Goal: Information Seeking & Learning: Check status

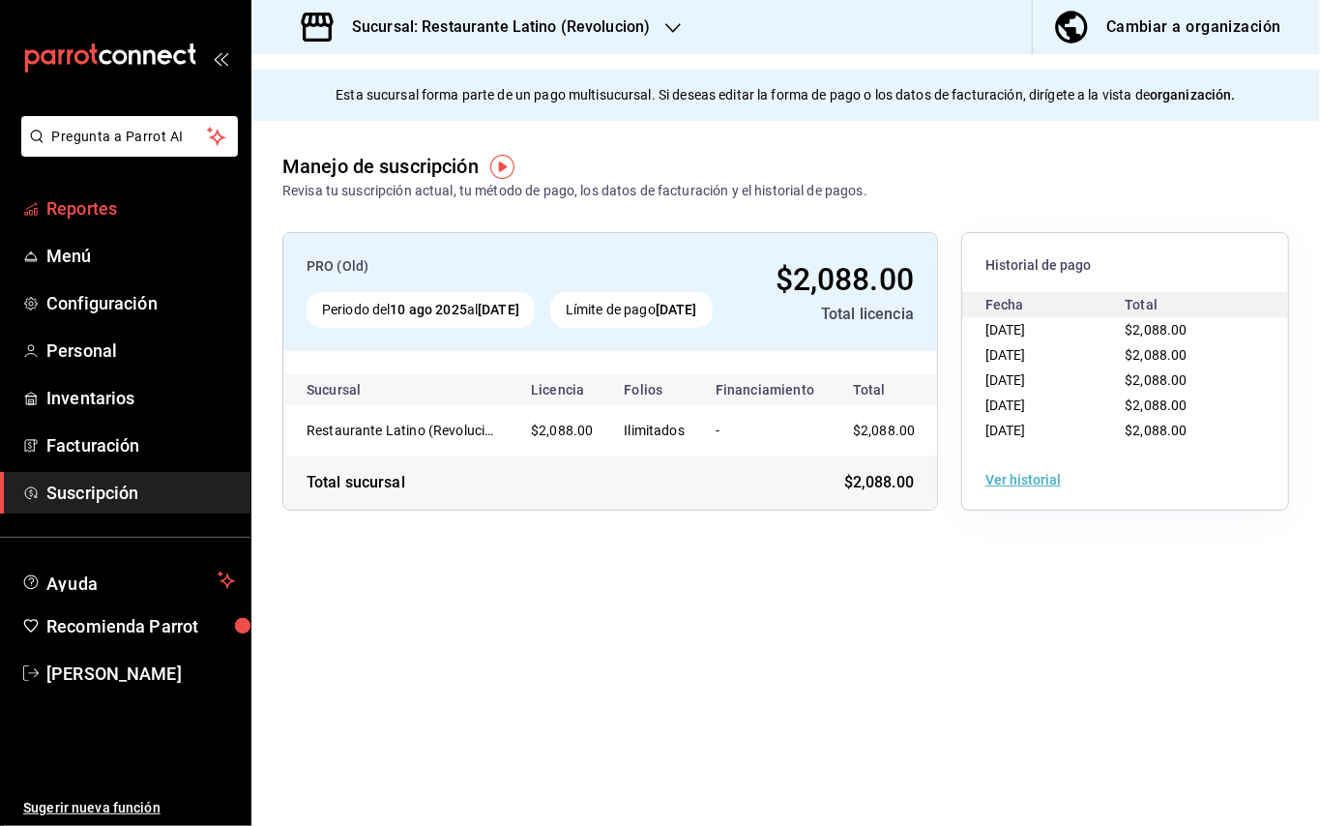
click at [98, 207] on span "Reportes" at bounding box center [140, 208] width 189 height 26
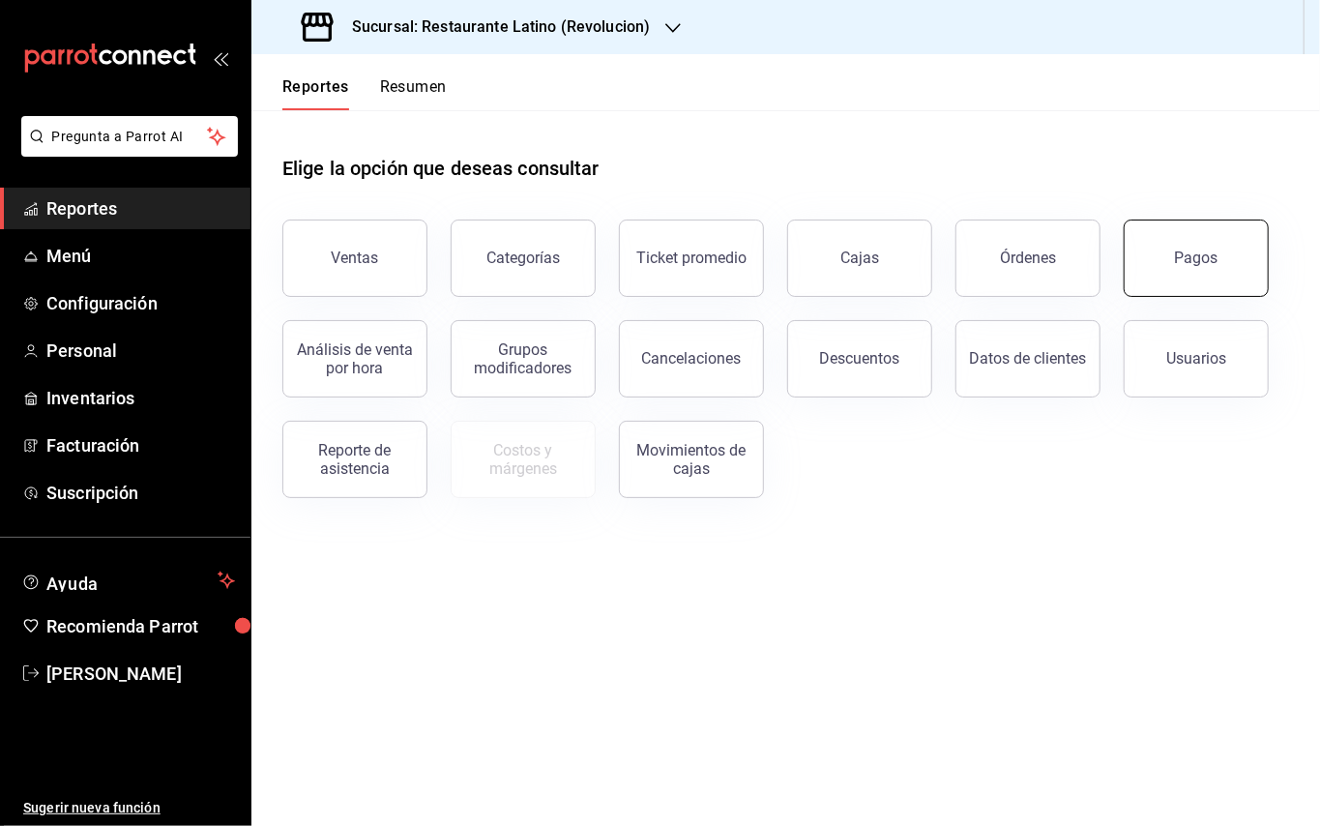
click at [1201, 283] on button "Pagos" at bounding box center [1196, 258] width 145 height 77
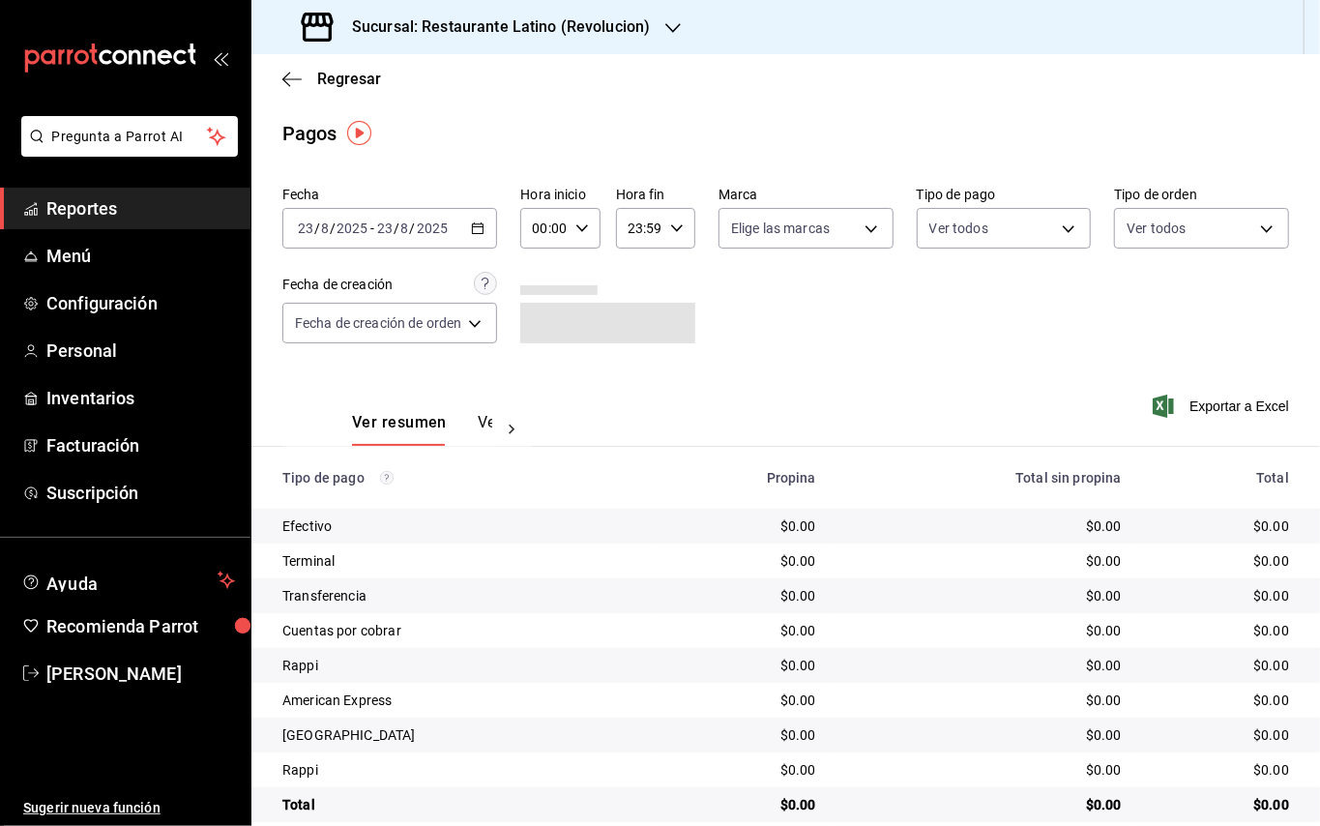
click at [472, 217] on div "[DATE] [DATE] - [DATE] [DATE]" at bounding box center [389, 228] width 215 height 41
click at [478, 228] on icon "button" at bounding box center [478, 229] width 14 height 14
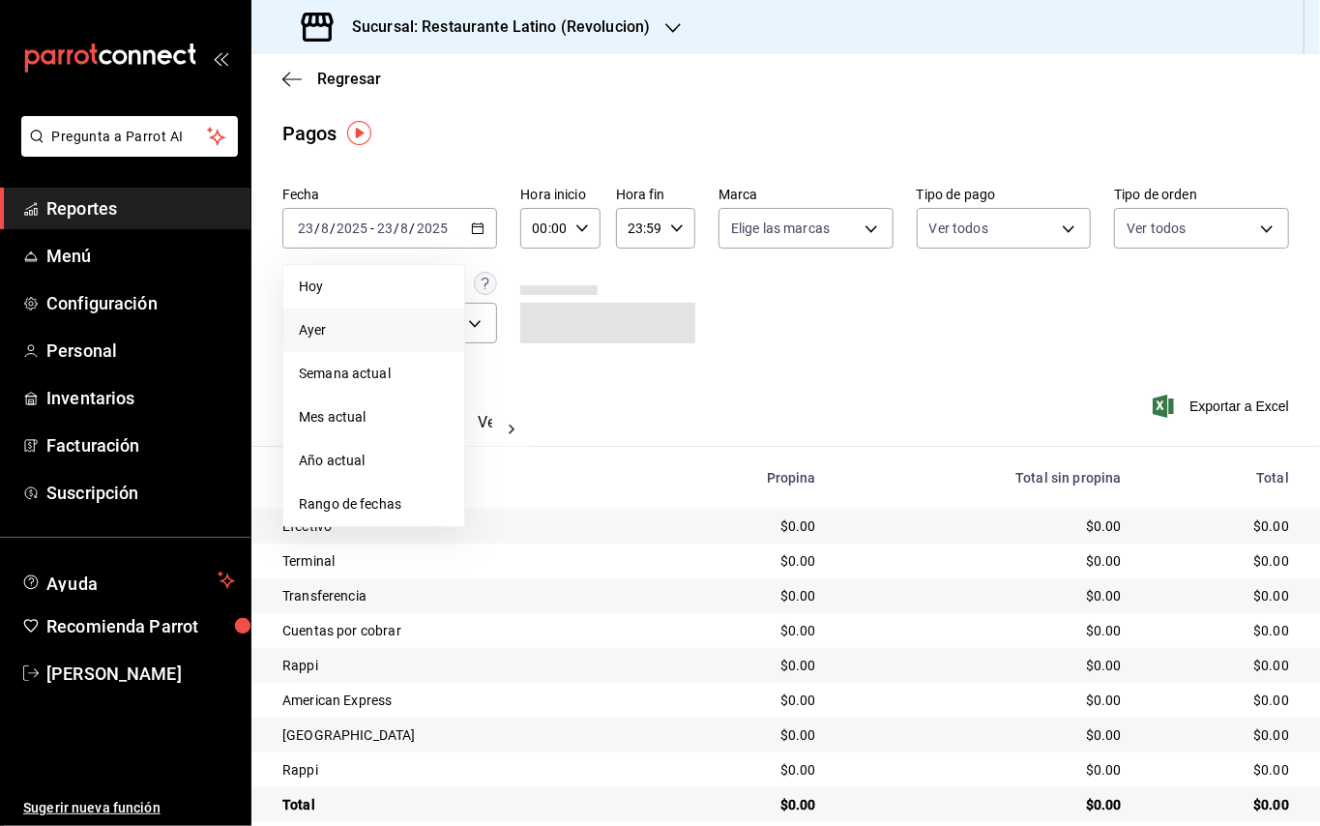
click at [357, 321] on span "Ayer" at bounding box center [374, 330] width 150 height 20
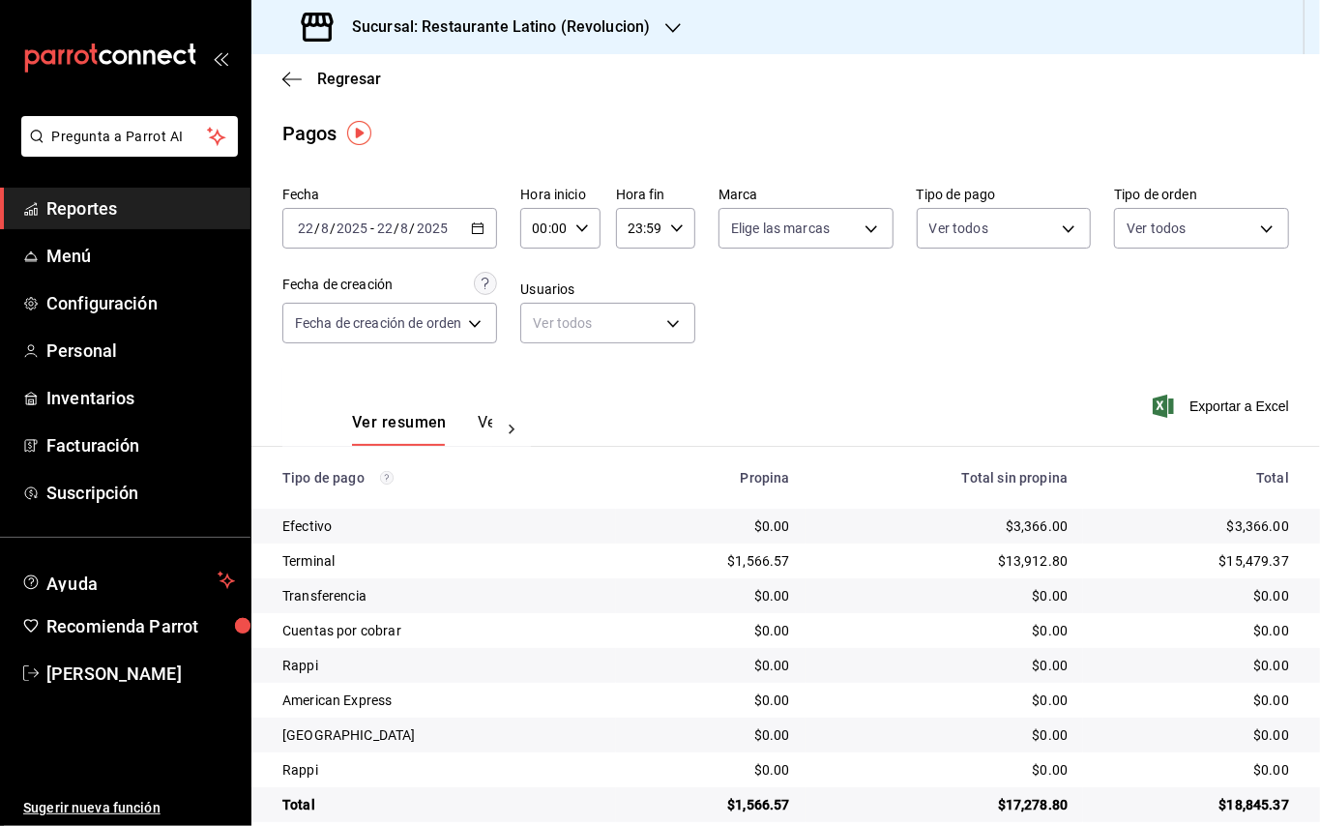
click at [442, 17] on h3 "Sucursal: Restaurante Latino (Revolucion)" at bounding box center [493, 26] width 313 height 23
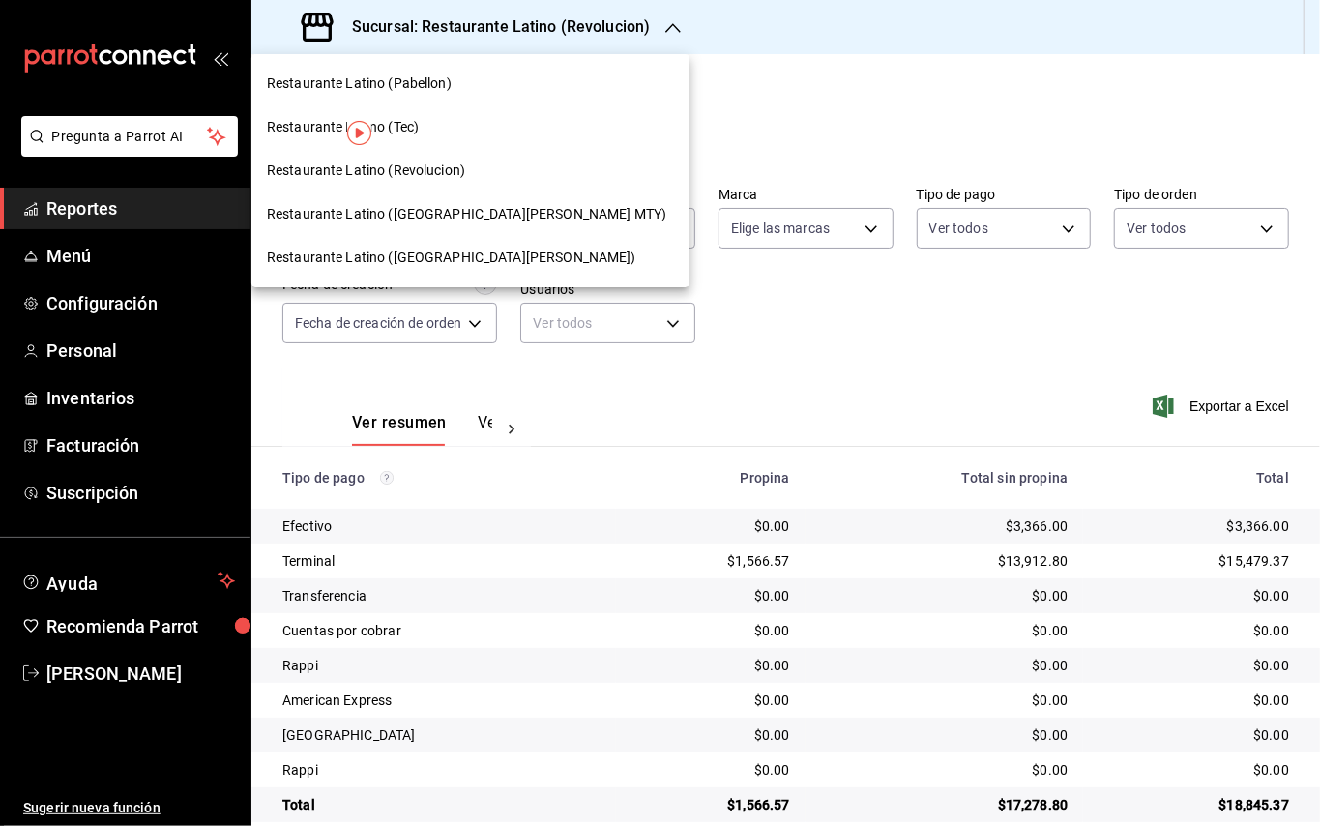
click at [437, 204] on span "Restaurante Latino ([GEOGRAPHIC_DATA][PERSON_NAME] MTY)" at bounding box center [467, 214] width 400 height 20
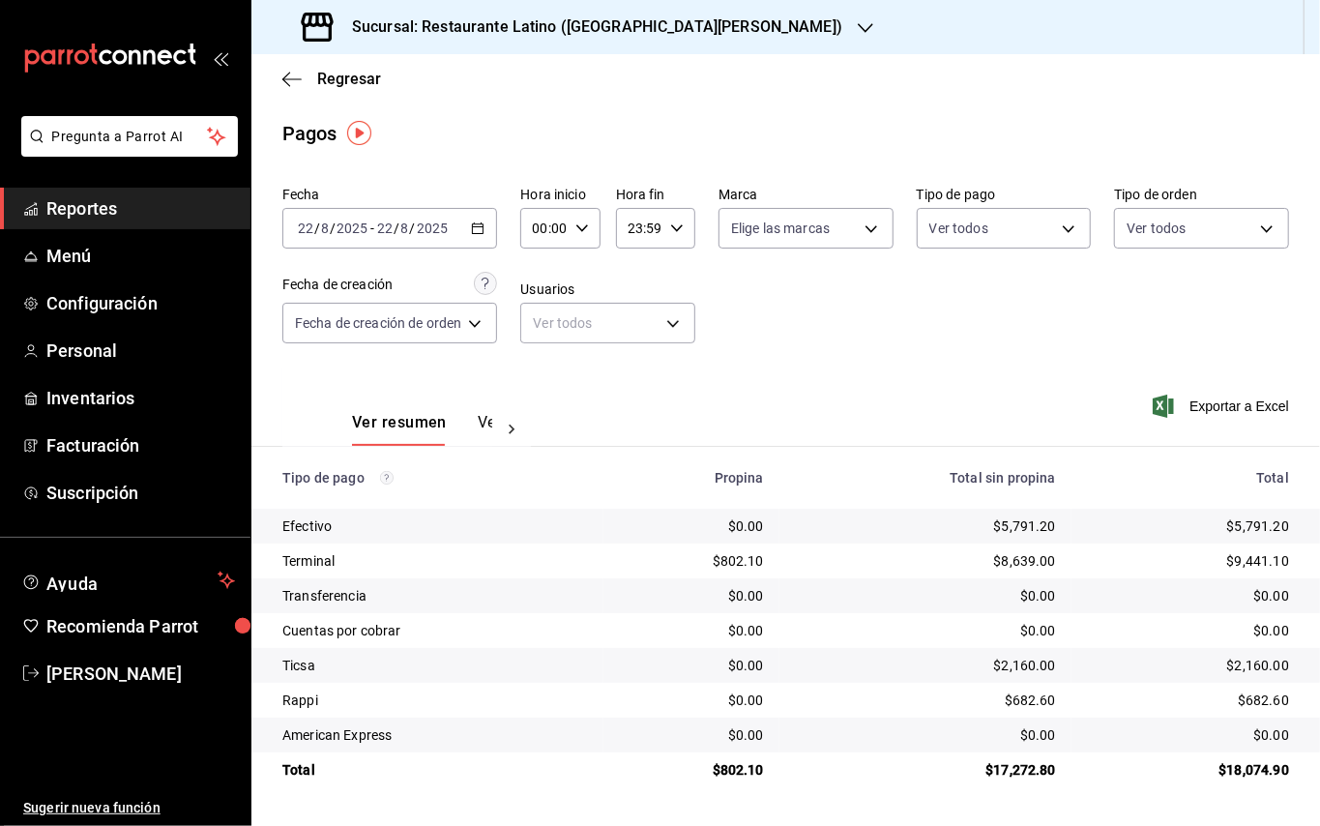
click at [584, 29] on h3 "Sucursal: Restaurante Latino ([GEOGRAPHIC_DATA][PERSON_NAME])" at bounding box center [590, 26] width 506 height 23
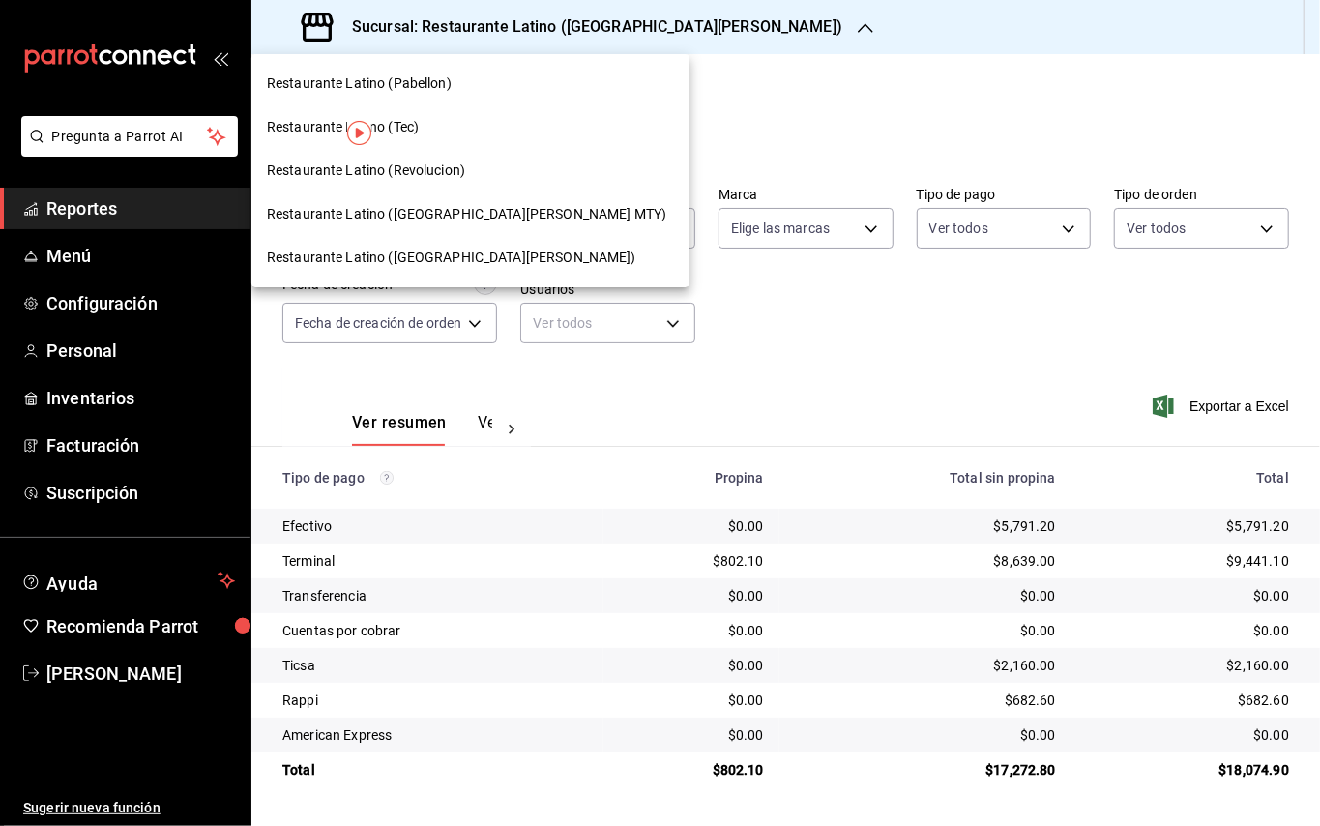
click at [499, 176] on div "Restaurante Latino (Revolucion)" at bounding box center [470, 171] width 407 height 20
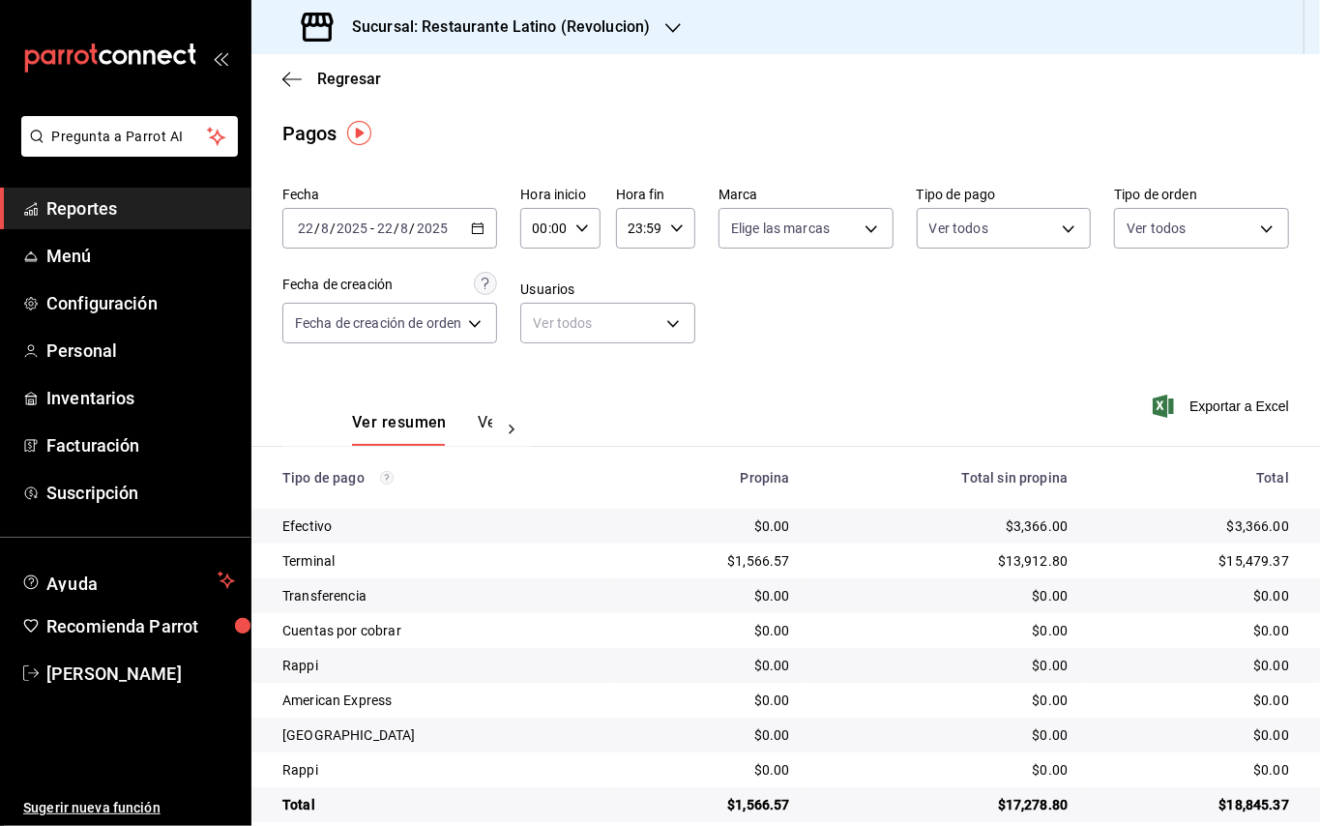
click at [658, 27] on div "Sucursal: Restaurante Latino (Revolucion)" at bounding box center [478, 27] width 422 height 54
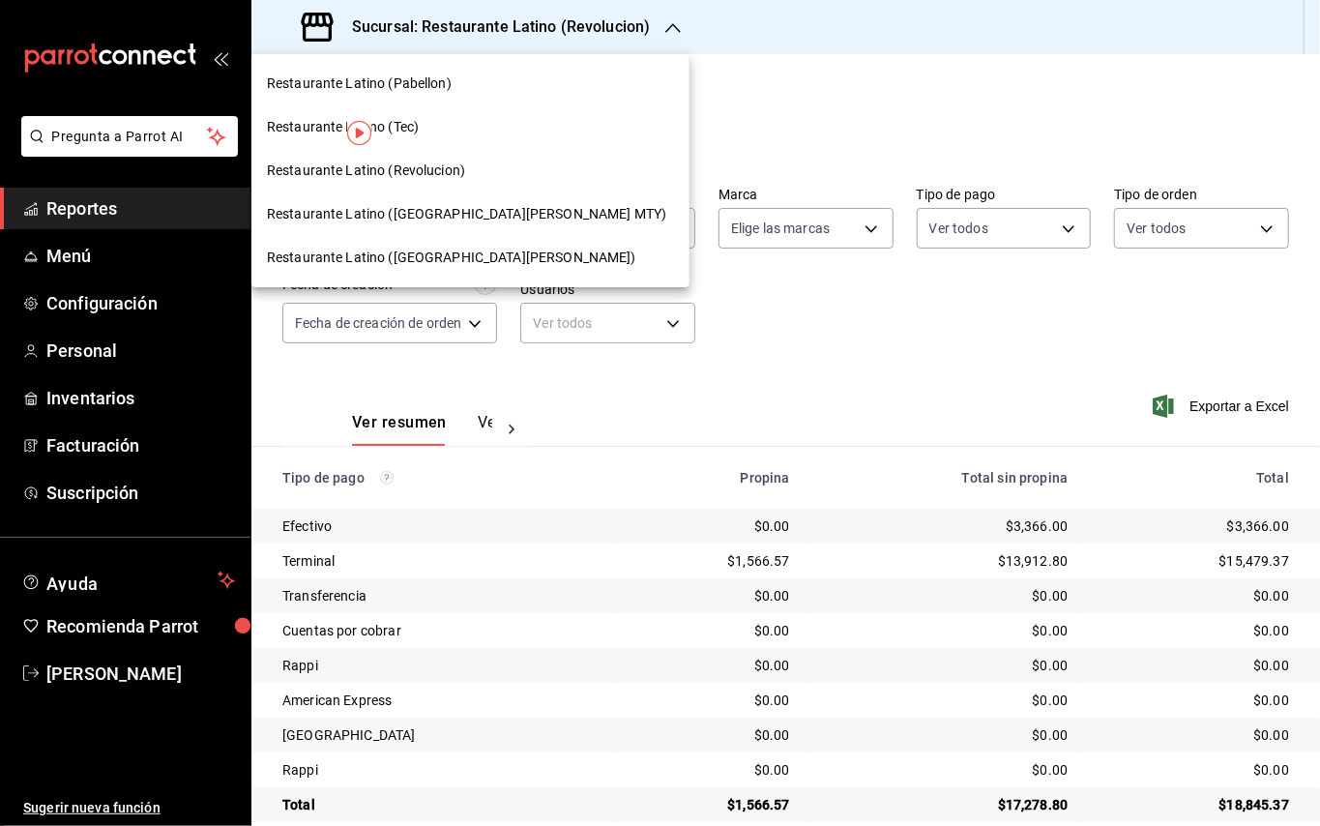
click at [462, 85] on div "Restaurante Latino (Pabellon)" at bounding box center [470, 84] width 407 height 20
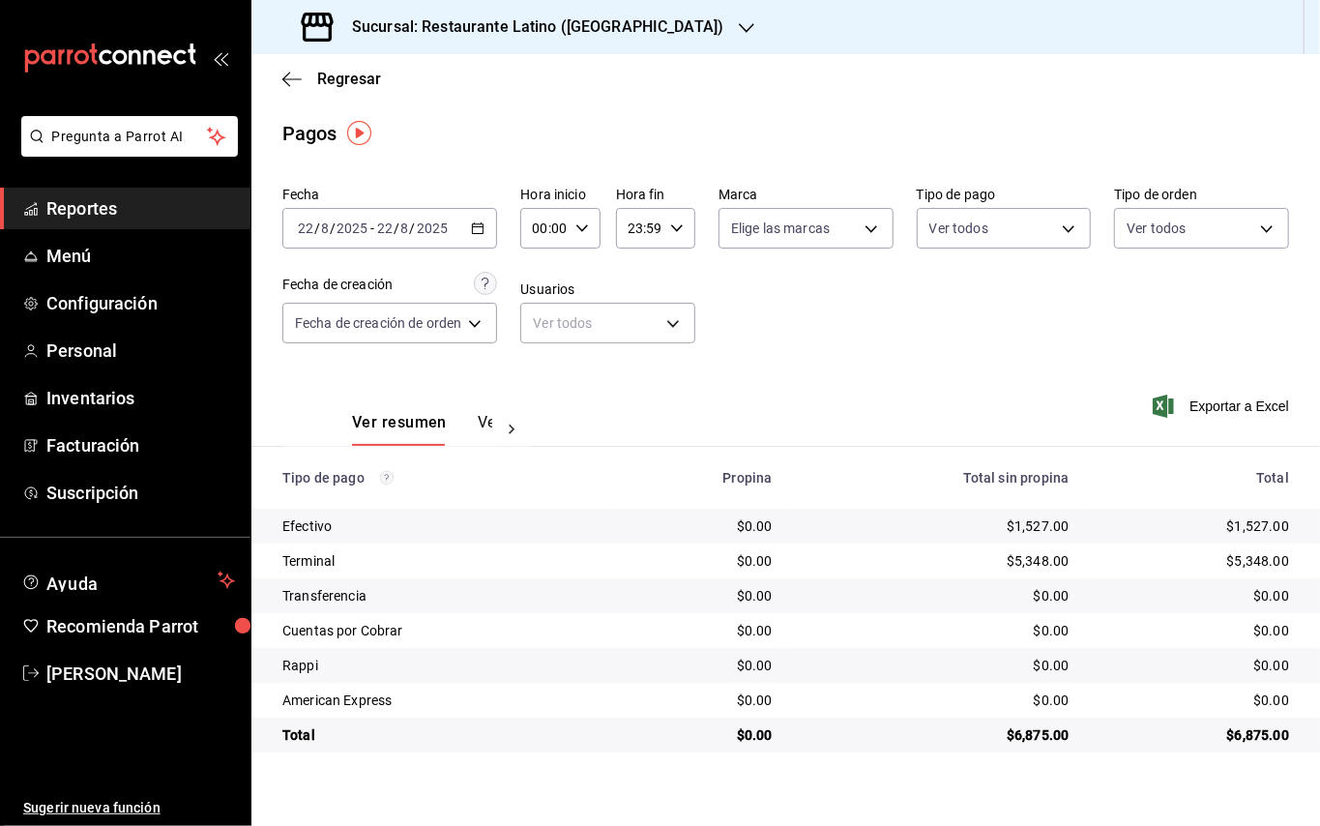
click at [384, 10] on div "Sucursal: Restaurante Latino ([GEOGRAPHIC_DATA])" at bounding box center [514, 27] width 495 height 54
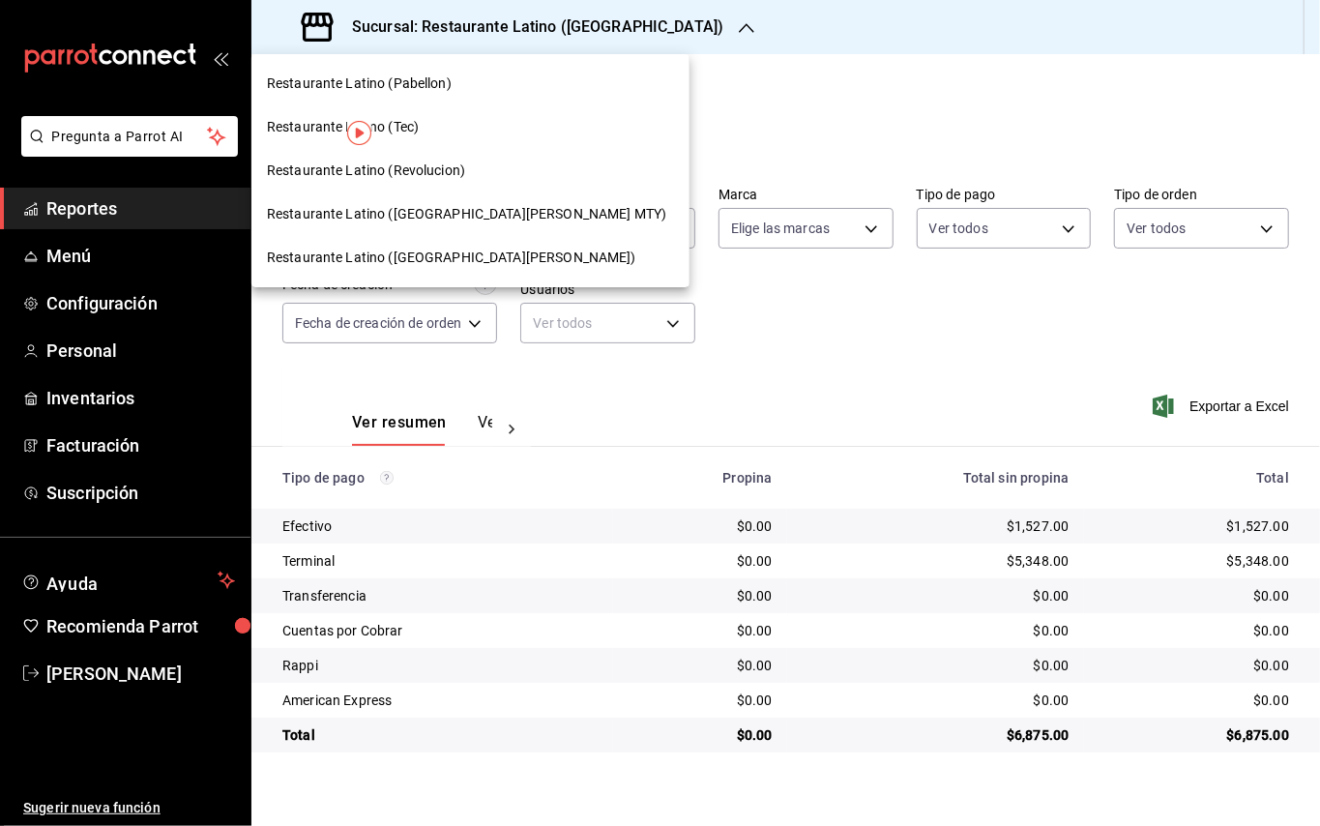
click at [381, 245] on div "Restaurante Latino ([GEOGRAPHIC_DATA][PERSON_NAME])" at bounding box center [471, 258] width 438 height 44
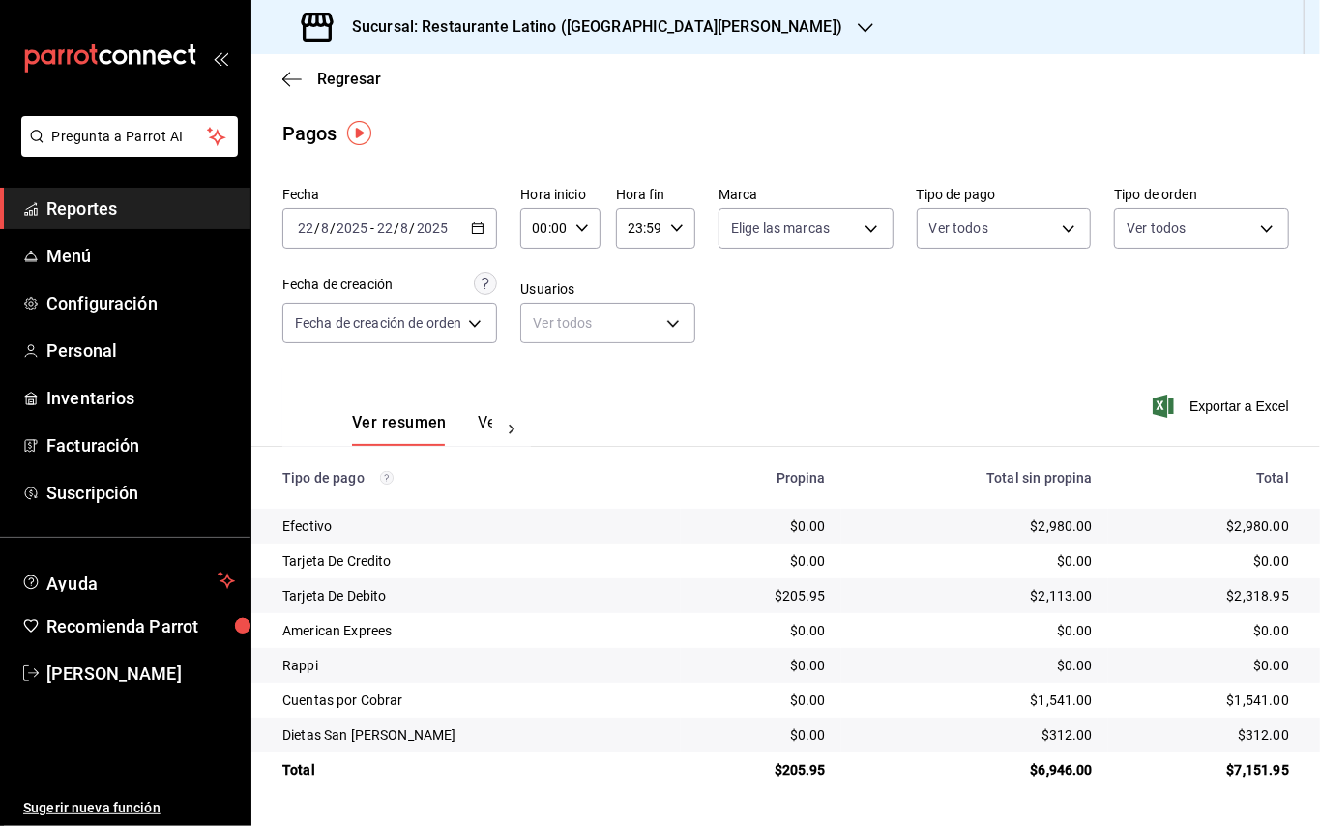
click at [631, 20] on h3 "Sucursal: Restaurante Latino ([GEOGRAPHIC_DATA][PERSON_NAME])" at bounding box center [590, 26] width 506 height 23
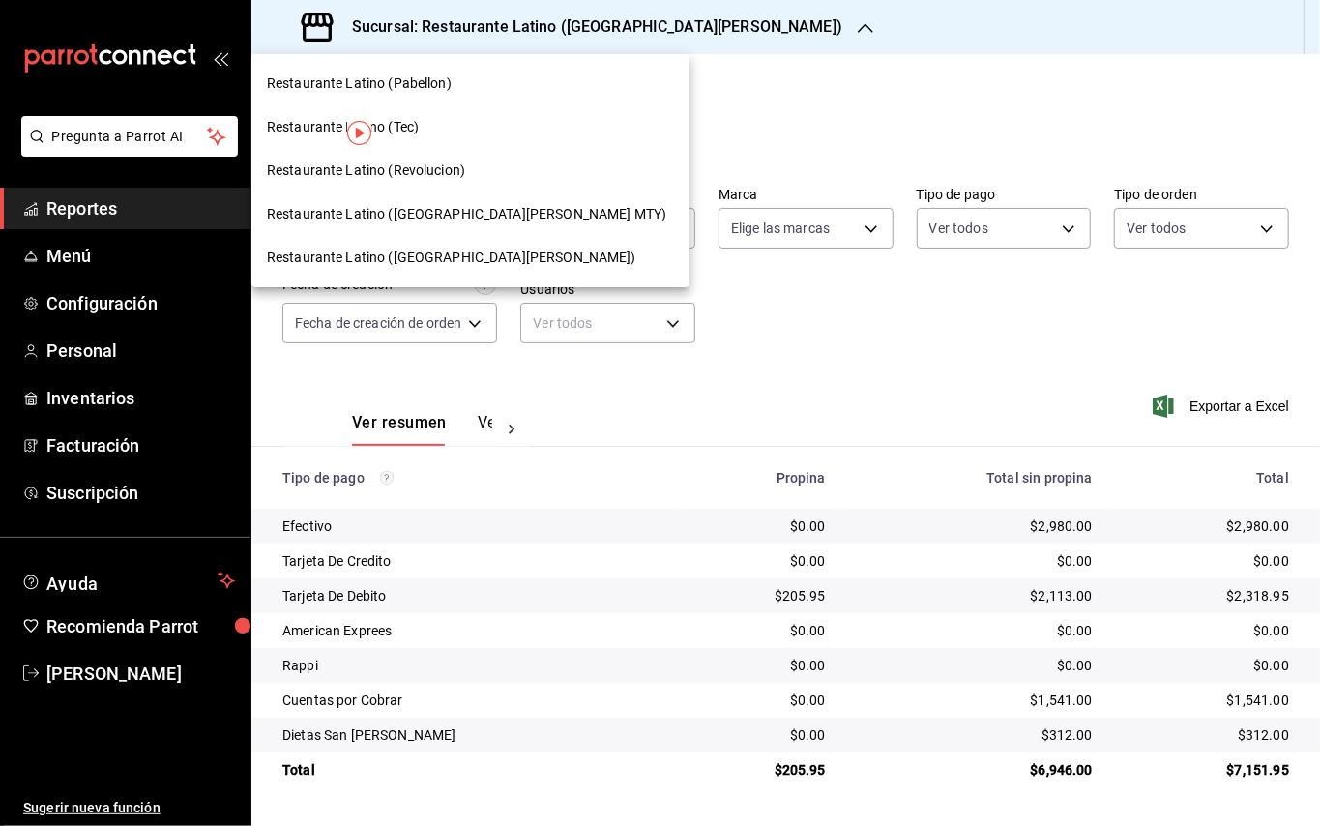
click at [484, 133] on div "Restaurante Latino (Tec)" at bounding box center [470, 127] width 407 height 20
